Goal: Task Accomplishment & Management: Complete application form

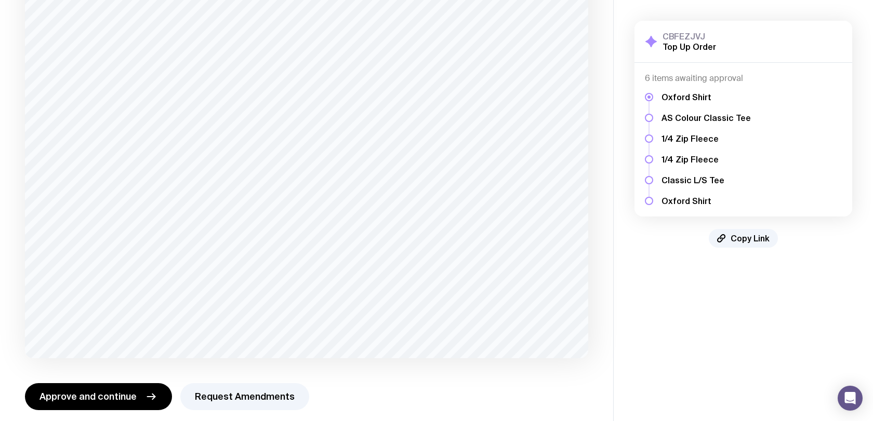
scroll to position [121, 0]
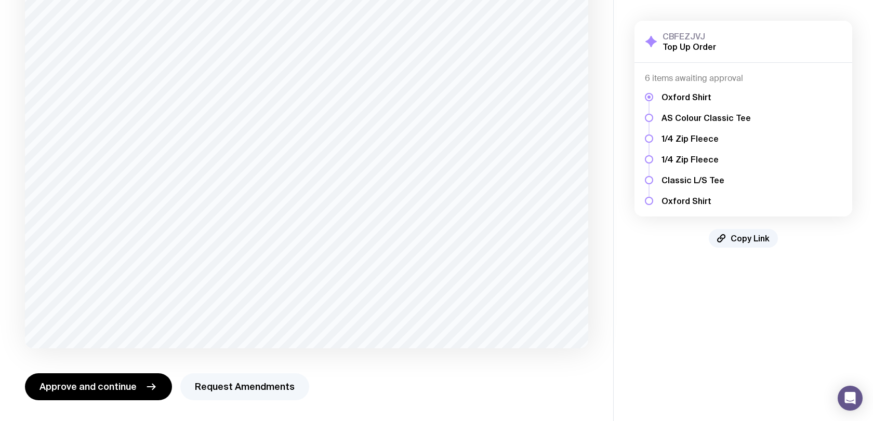
click at [236, 383] on button "Request Amendments" at bounding box center [244, 387] width 129 height 27
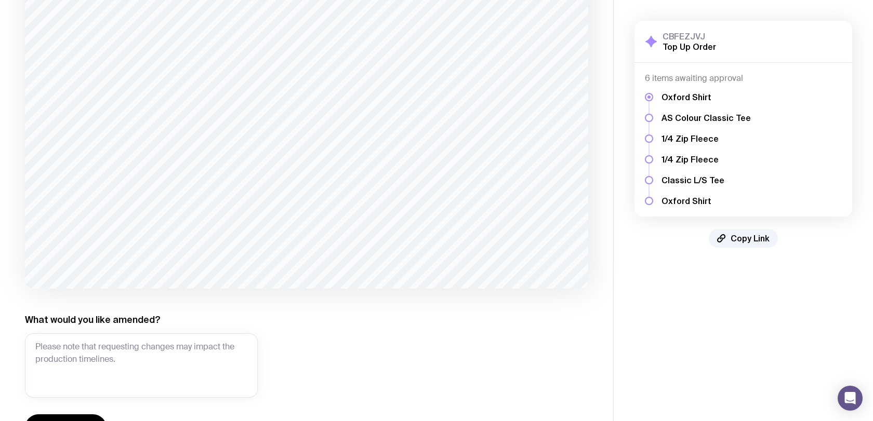
scroll to position [222, 0]
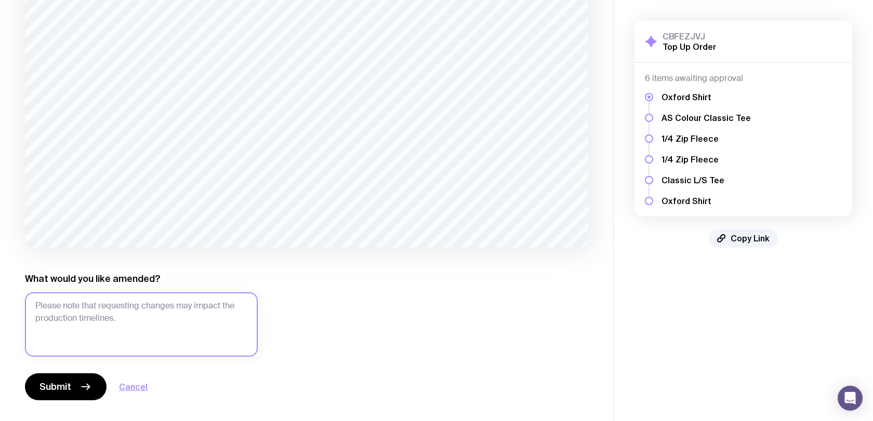
click at [108, 332] on textarea "What would you like amended?" at bounding box center [141, 325] width 233 height 64
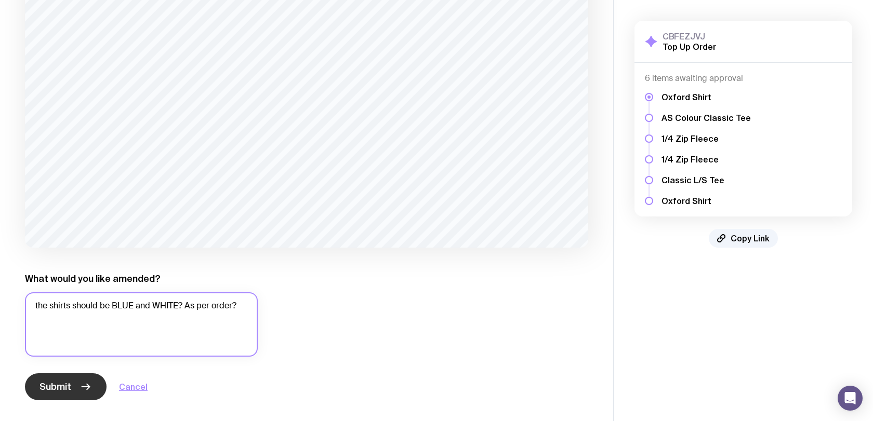
type textarea "the shirts should be BLUE and WHITE? As per order?"
click at [65, 389] on span "Submit" at bounding box center [55, 387] width 32 height 12
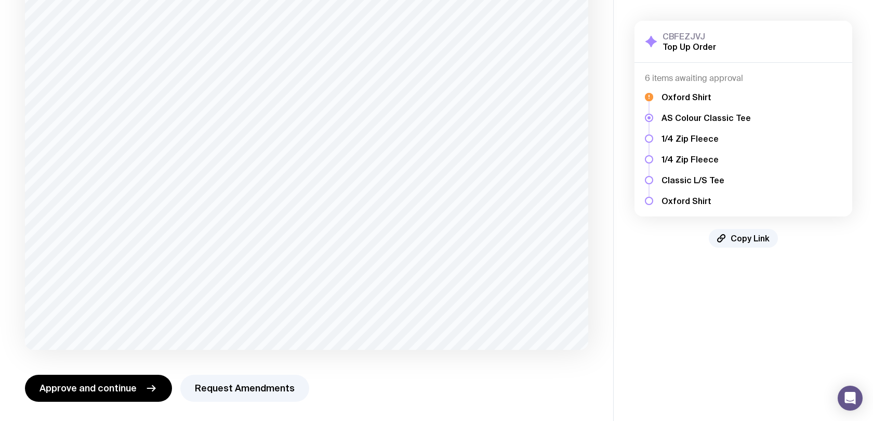
scroll to position [121, 0]
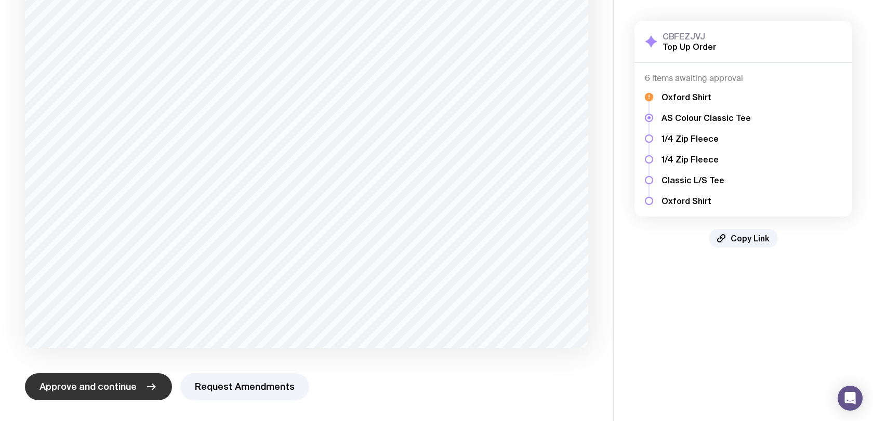
click at [81, 383] on span "Approve and continue" at bounding box center [87, 387] width 97 height 12
click at [79, 388] on span "Approve and continue" at bounding box center [87, 387] width 97 height 12
click at [105, 387] on span "Approve and continue" at bounding box center [87, 387] width 97 height 12
click at [98, 379] on button "Approve and continue" at bounding box center [98, 387] width 147 height 27
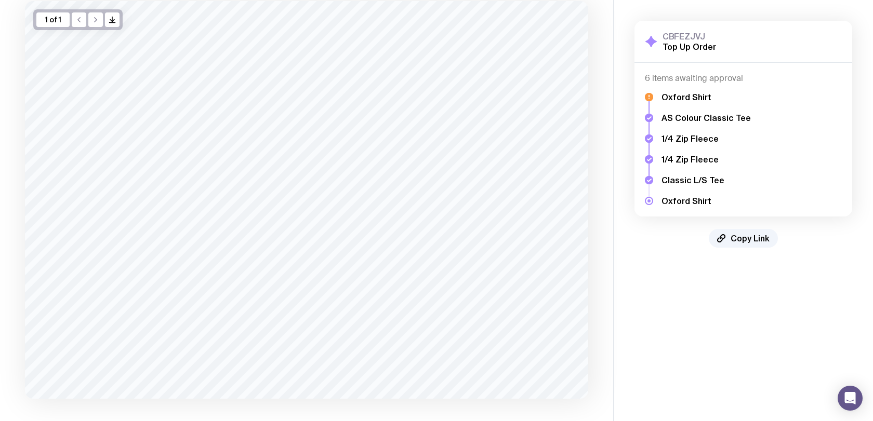
scroll to position [114, 0]
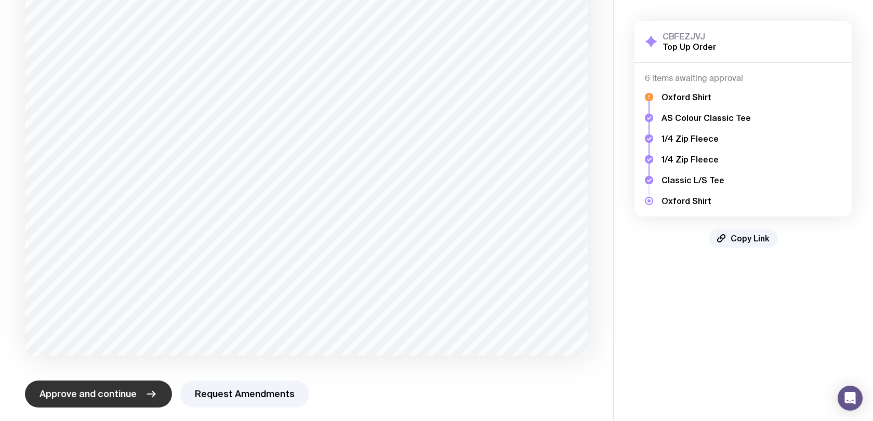
click at [121, 389] on span "Approve and continue" at bounding box center [87, 394] width 97 height 12
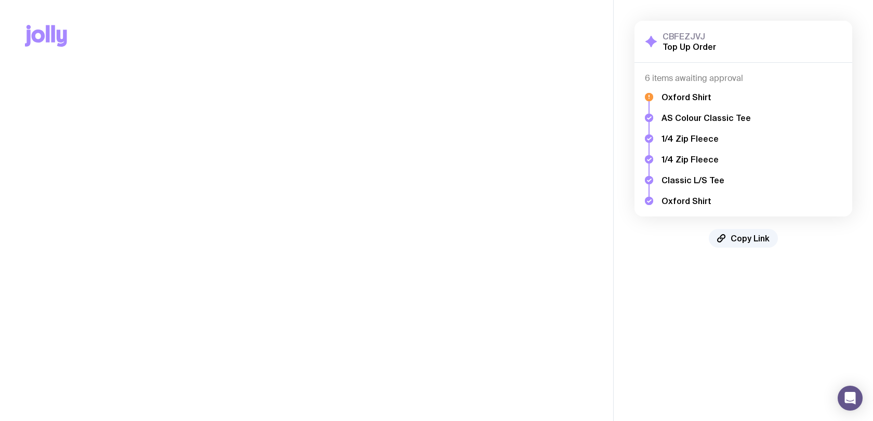
scroll to position [0, 0]
